Goal: Information Seeking & Learning: Find contact information

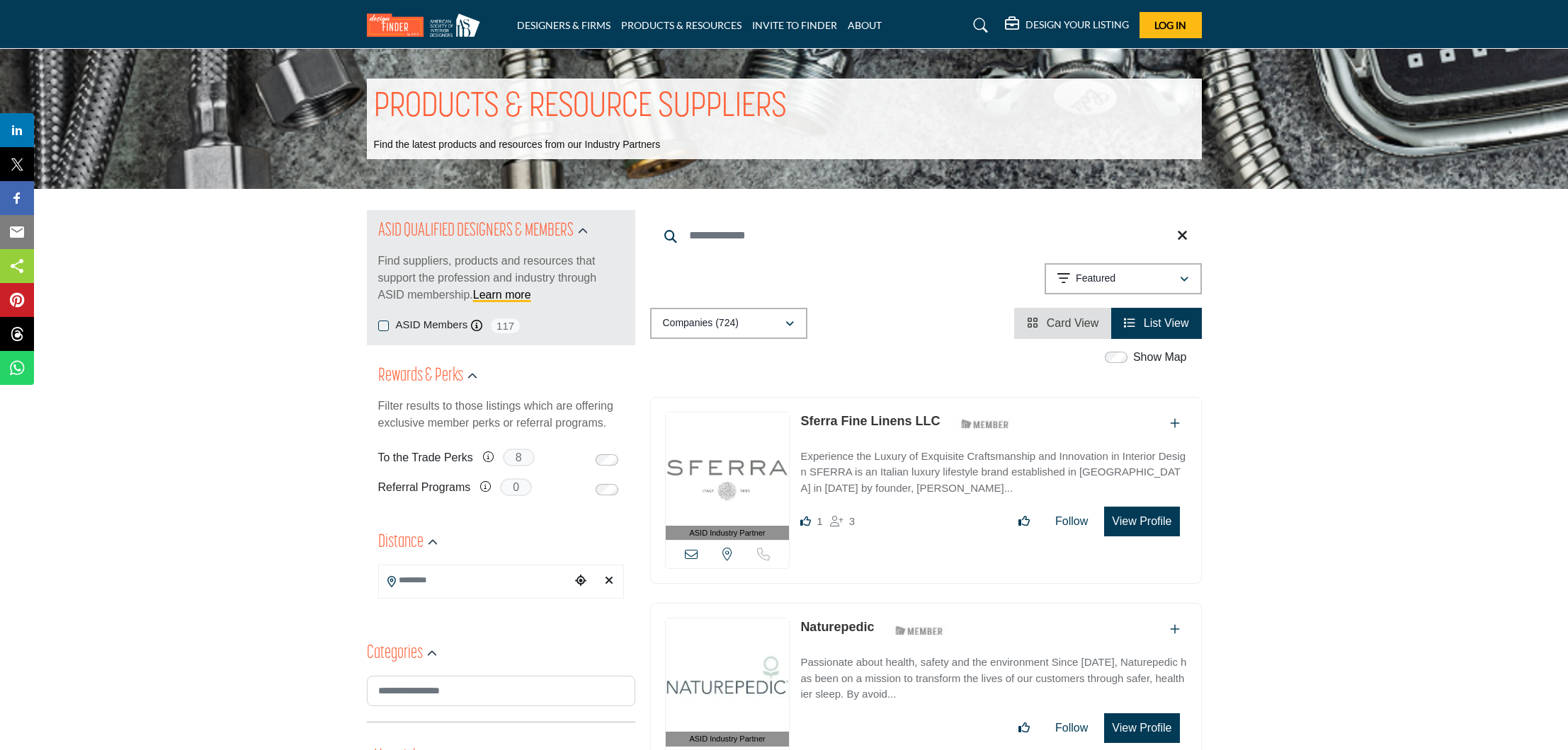
click at [671, 233] on icon at bounding box center [670, 237] width 13 height 13
click at [750, 236] on input "Search Keyword" at bounding box center [926, 236] width 552 height 34
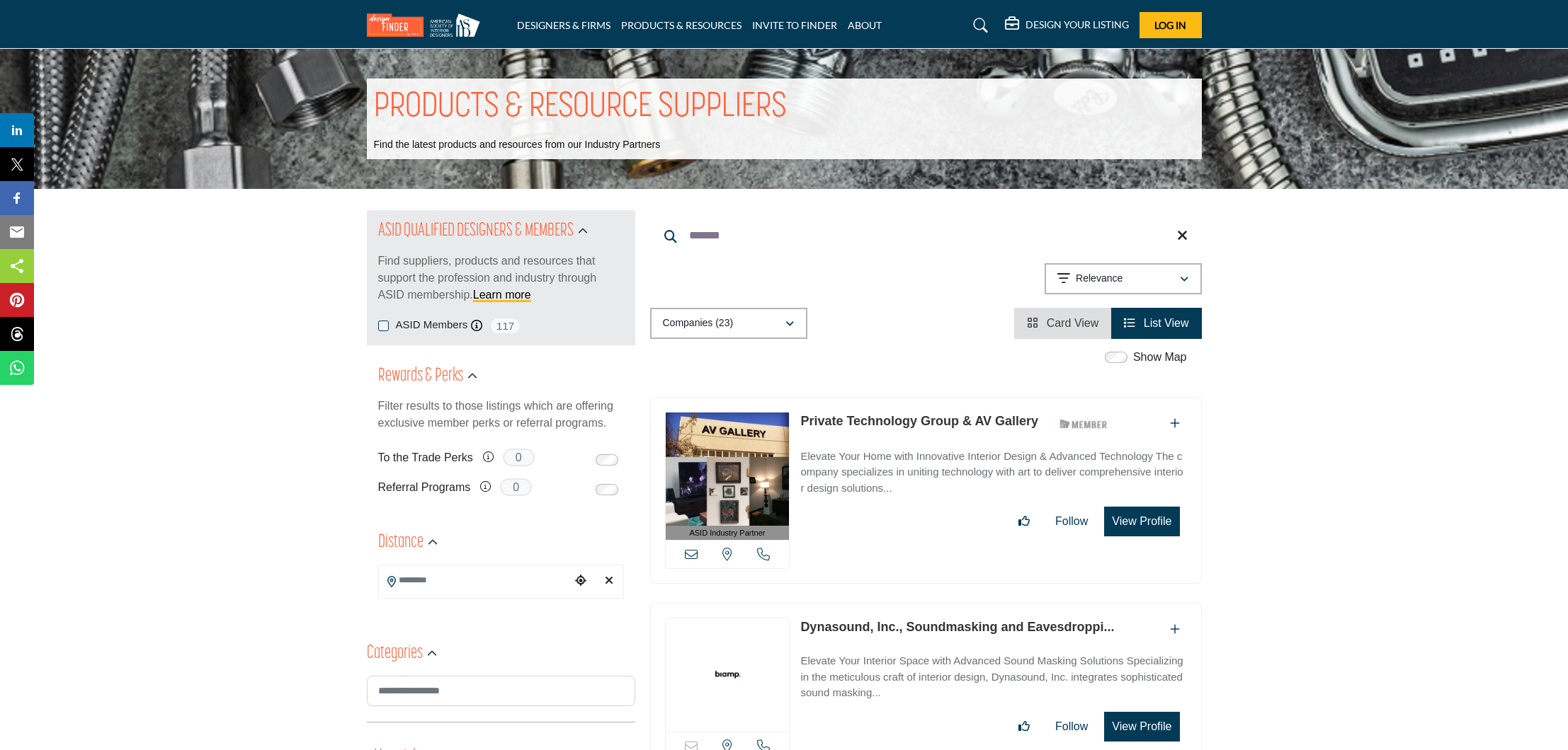
type input "*******"
click at [1134, 527] on button "View Profile" at bounding box center [1141, 521] width 75 height 30
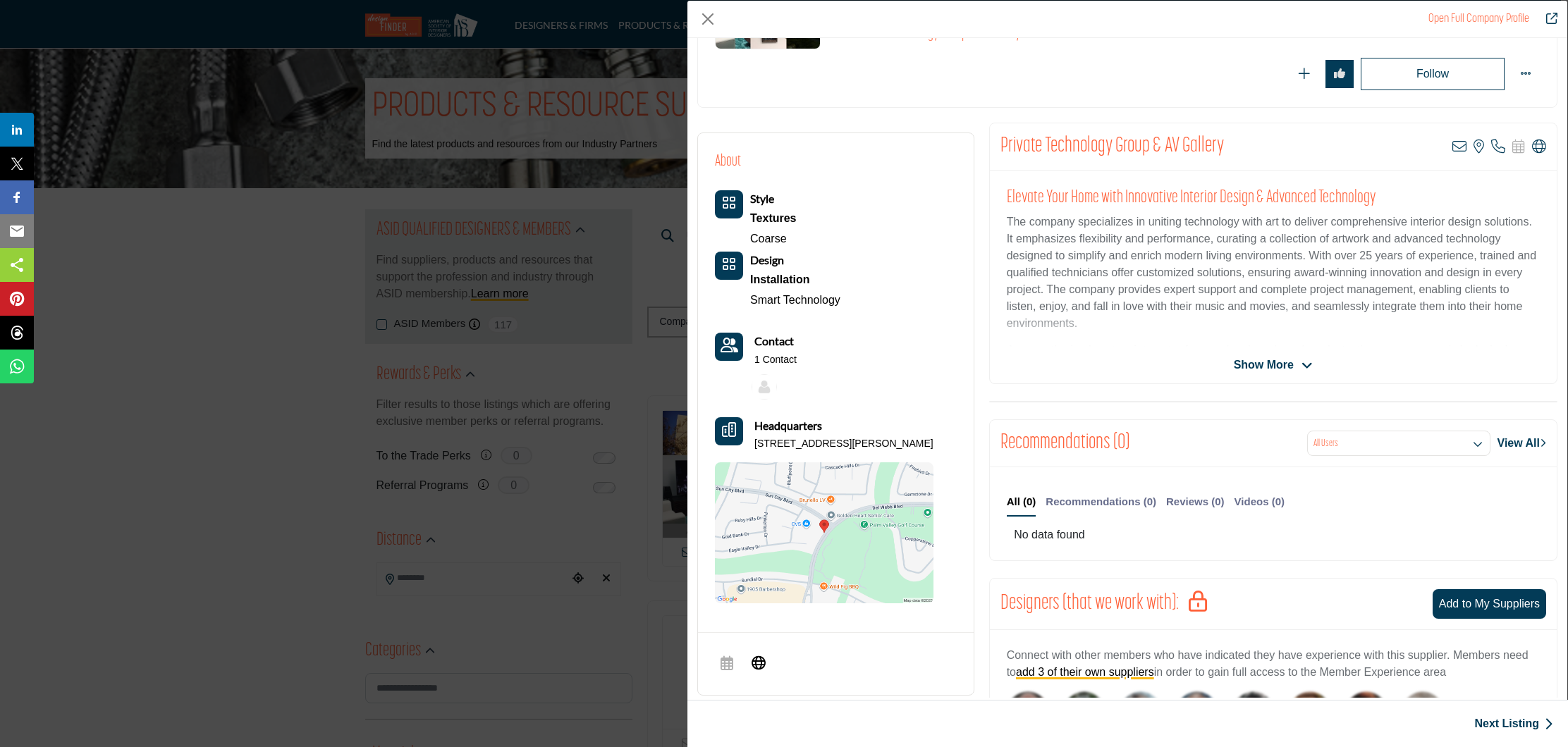
scroll to position [189, 0]
click at [1474, 21] on link "Open Full Company Profile" at bounding box center [1479, 19] width 101 height 11
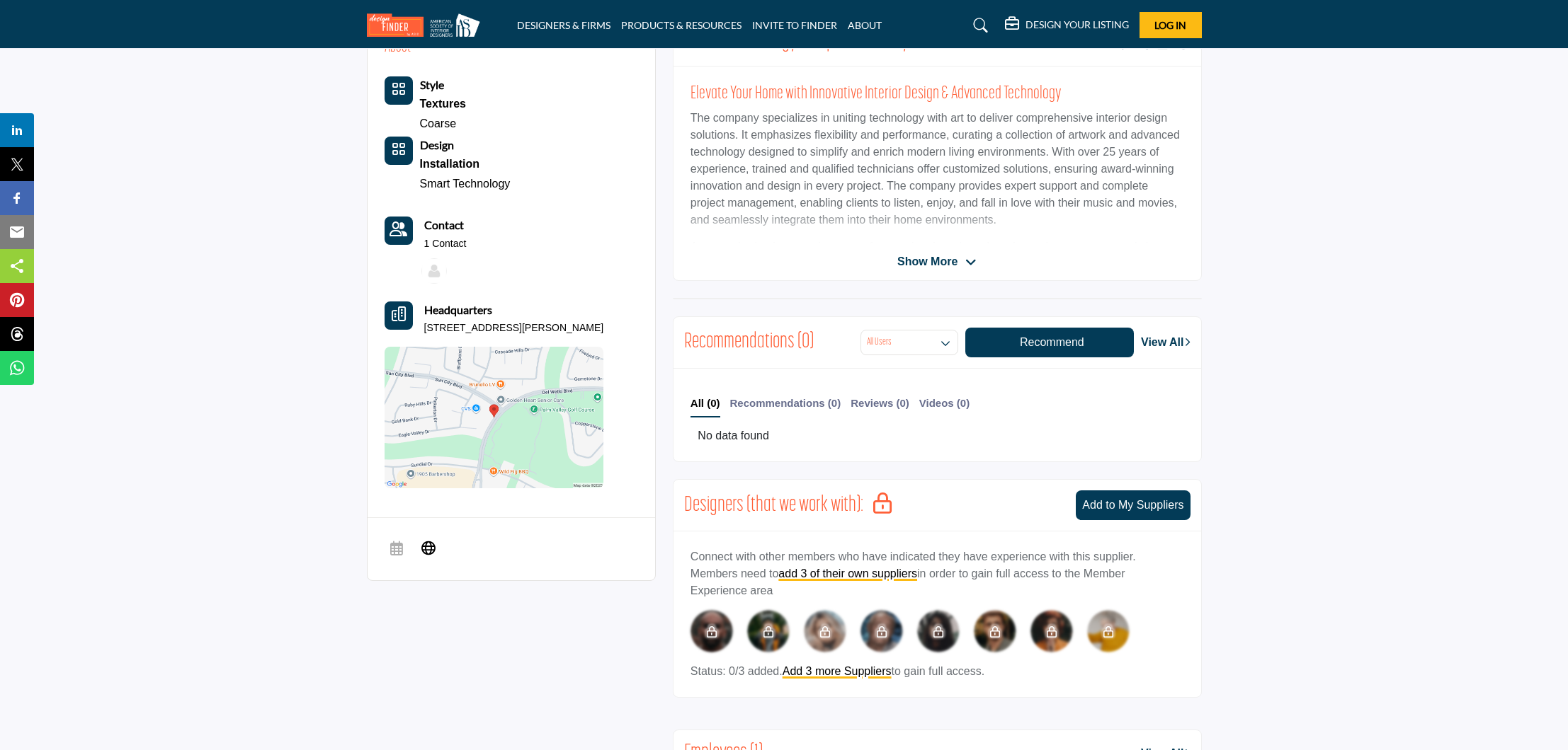
scroll to position [375, 0]
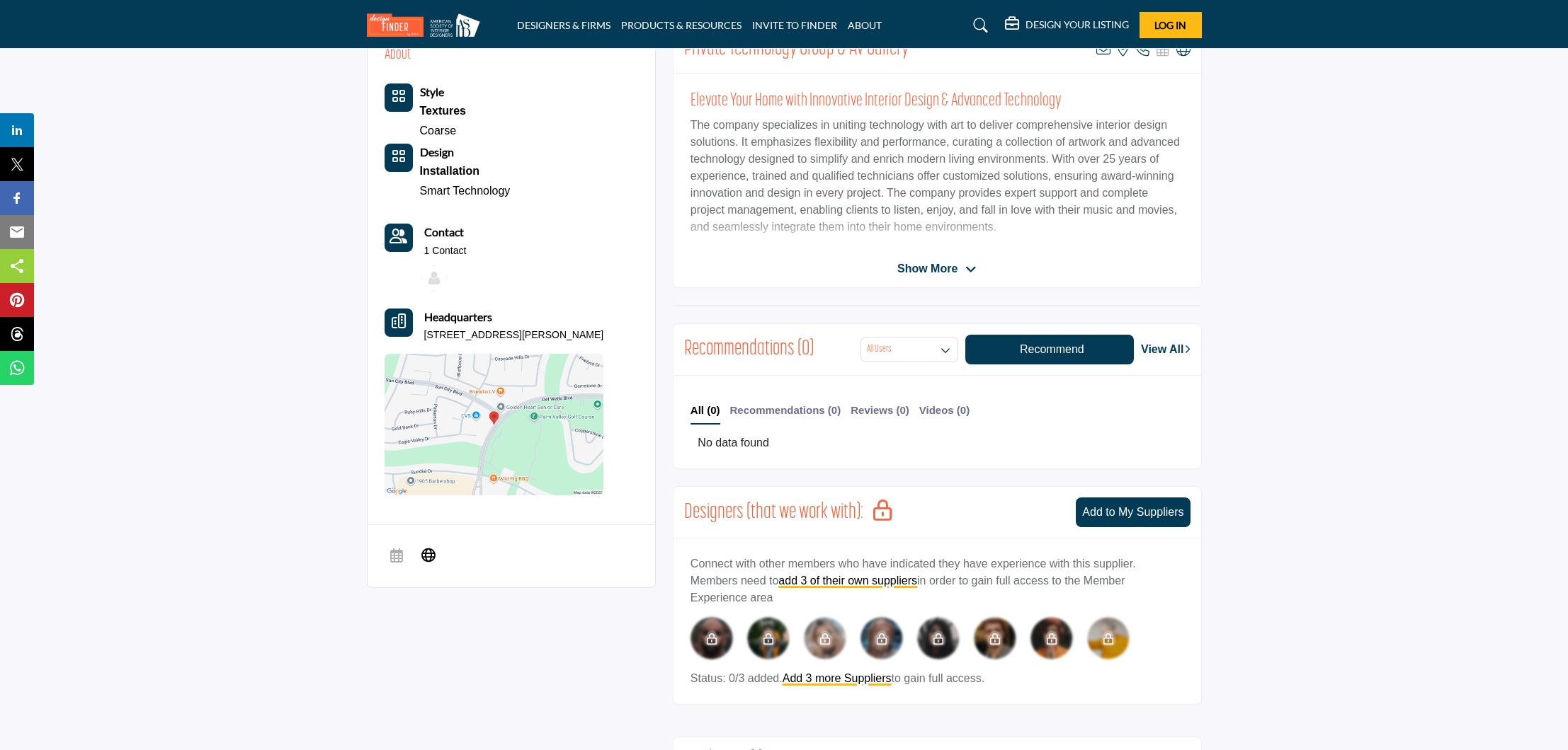
click at [403, 321] on icon "Headquarter icon" at bounding box center [398, 321] width 15 height 14
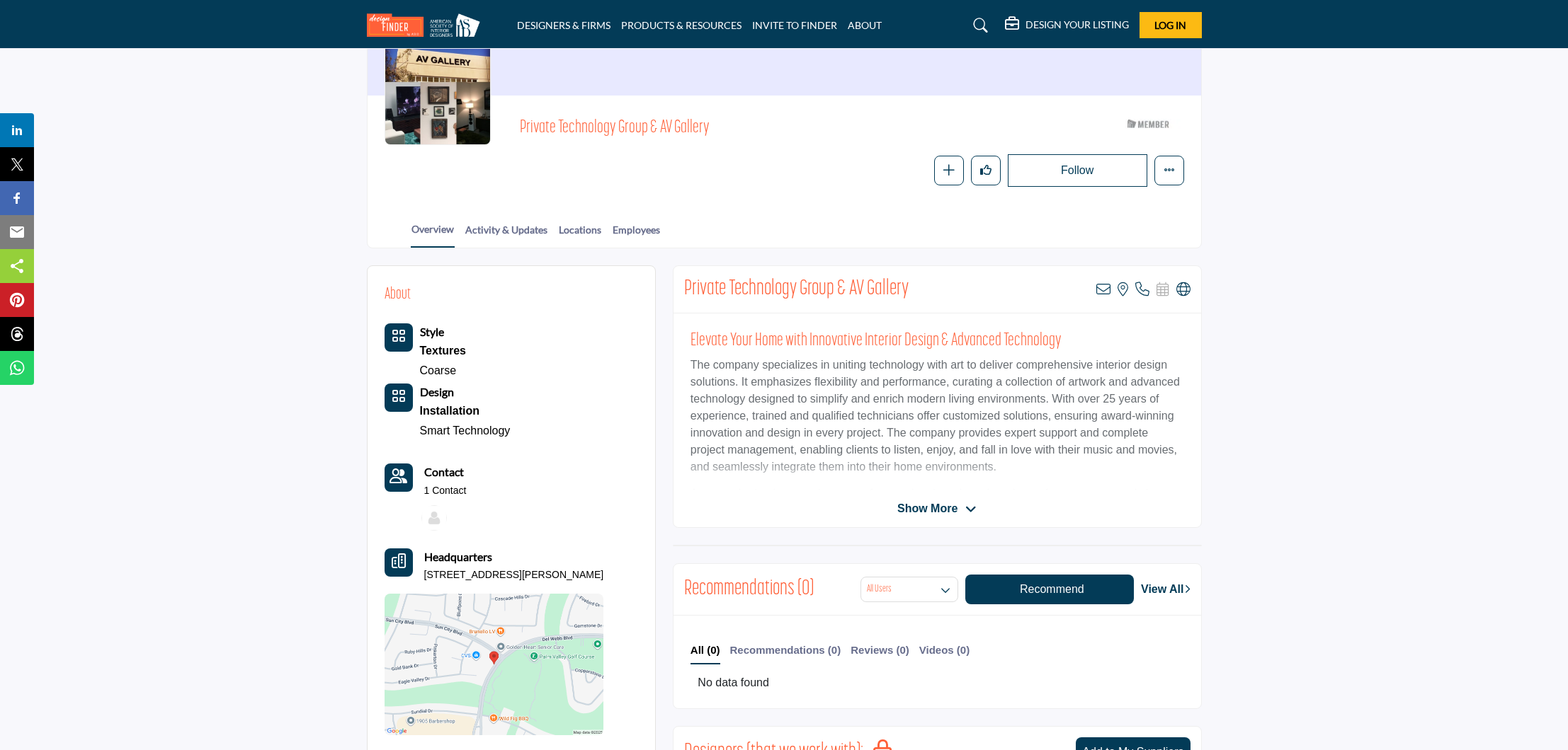
scroll to position [137, 0]
click at [1055, 26] on h5 "DESIGN YOUR LISTING" at bounding box center [1076, 24] width 103 height 13
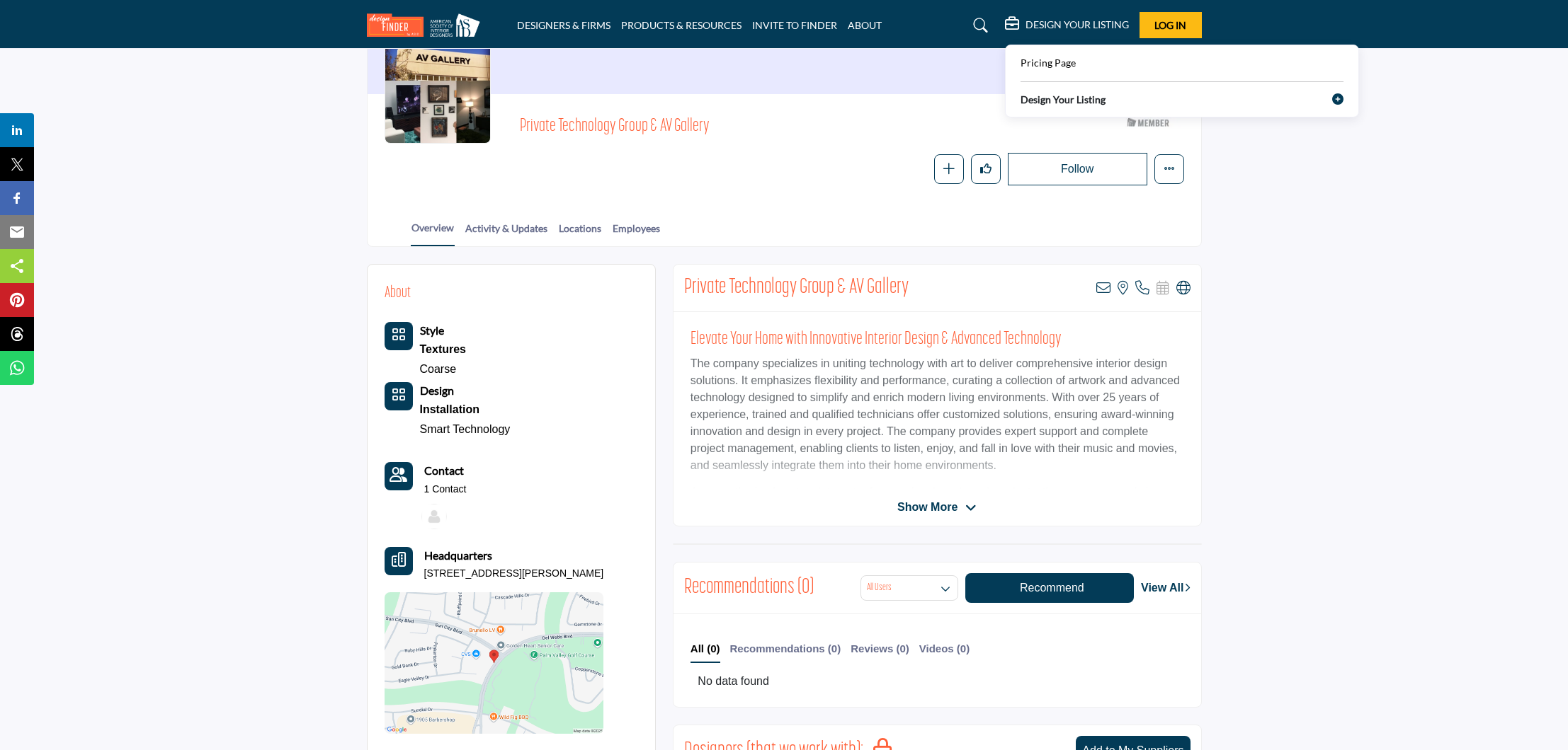
click at [1163, 28] on span "Log In" at bounding box center [1170, 25] width 32 height 12
